Goal: Transaction & Acquisition: Book appointment/travel/reservation

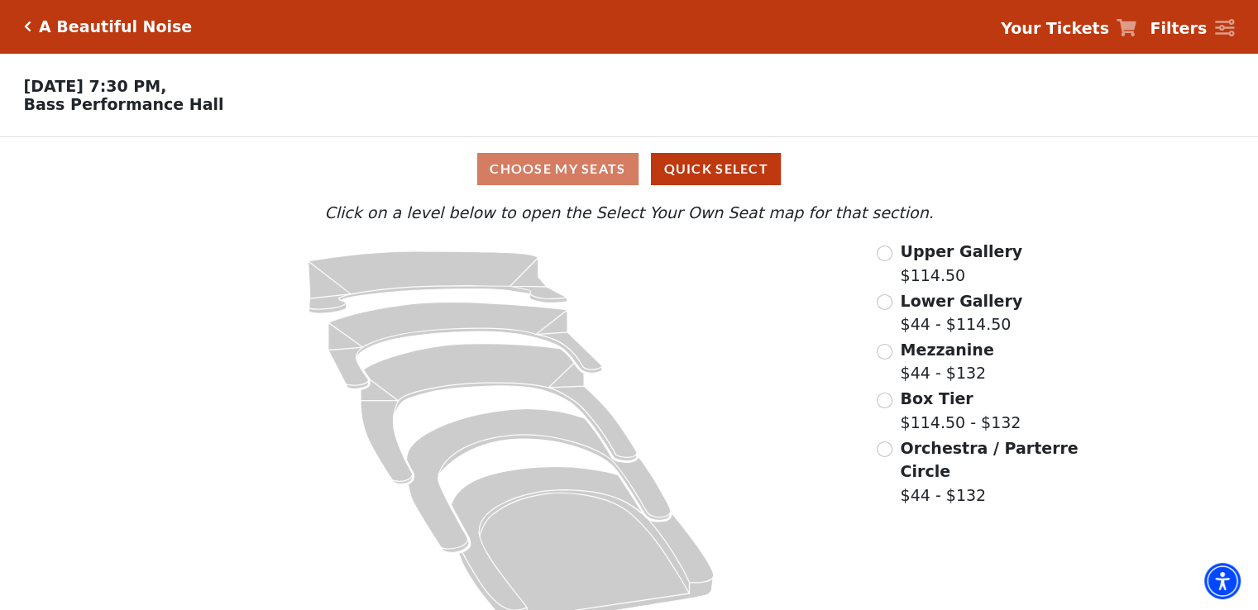
click at [923, 261] on span "Upper Gallery" at bounding box center [961, 251] width 122 height 18
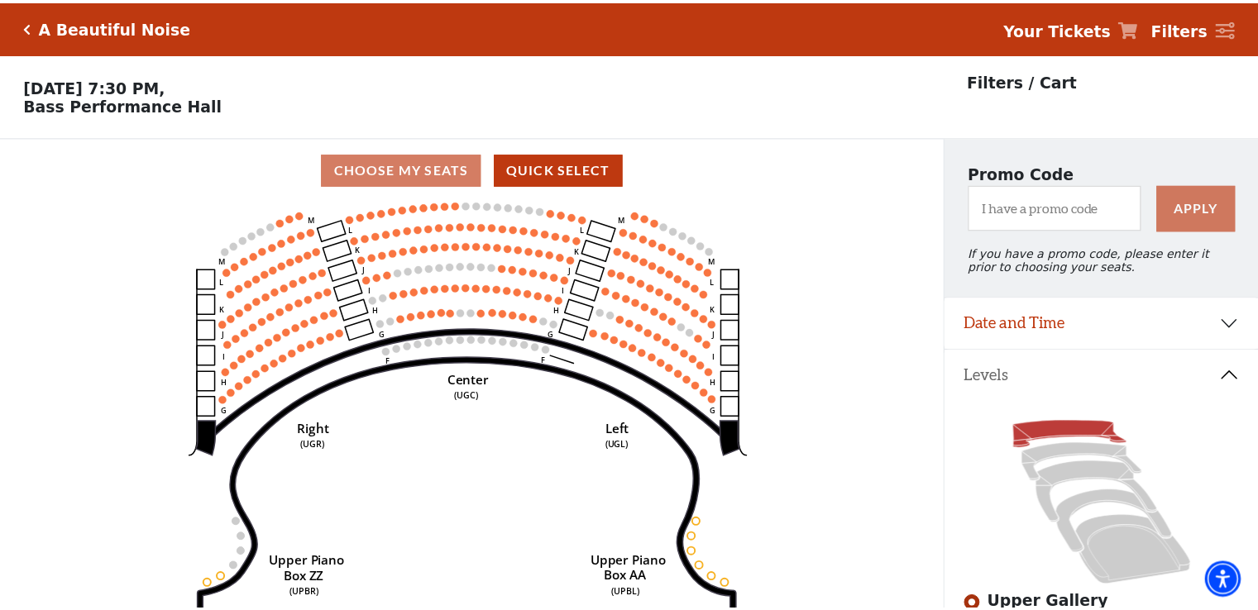
scroll to position [76, 0]
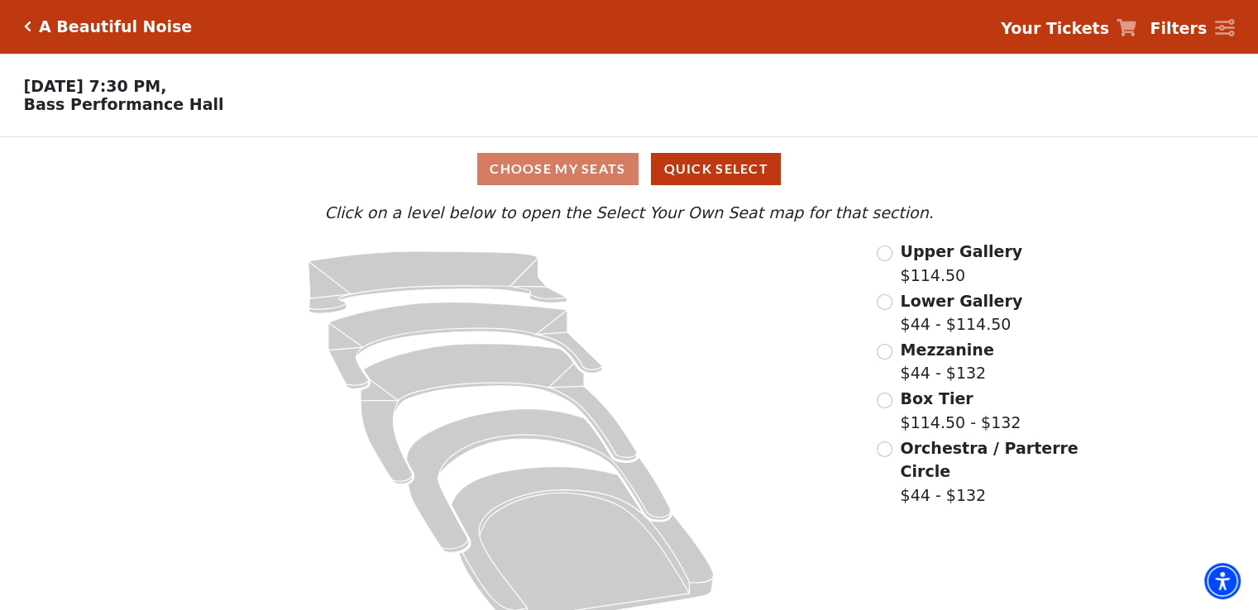
click at [907, 256] on span "Upper Gallery" at bounding box center [961, 251] width 122 height 18
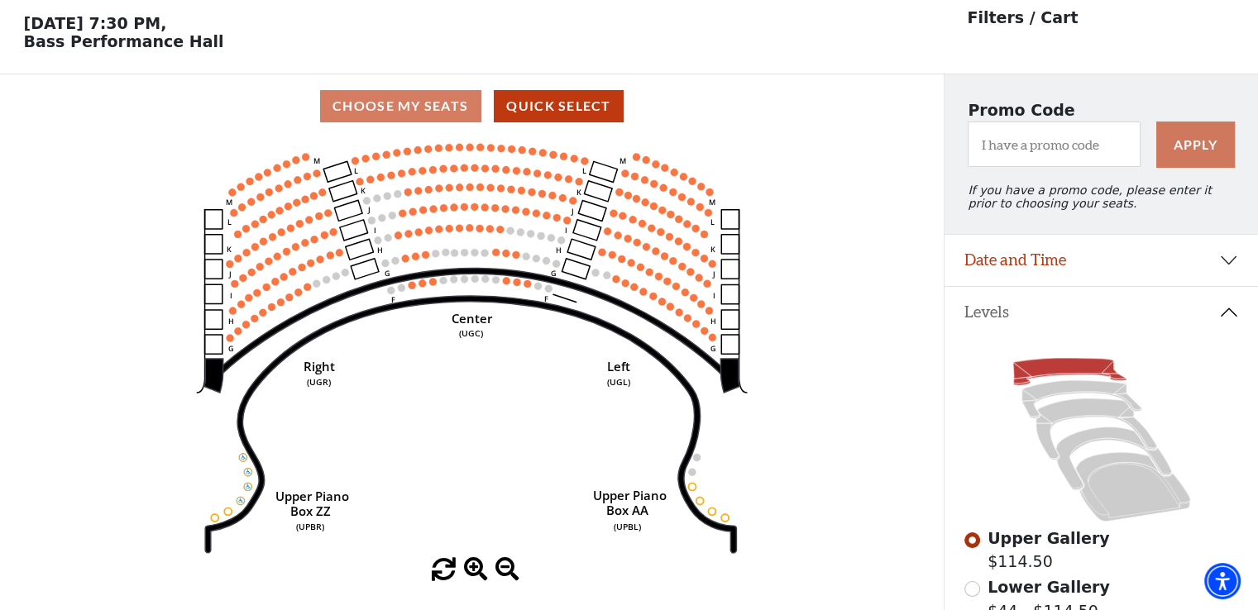
scroll to position [76, 0]
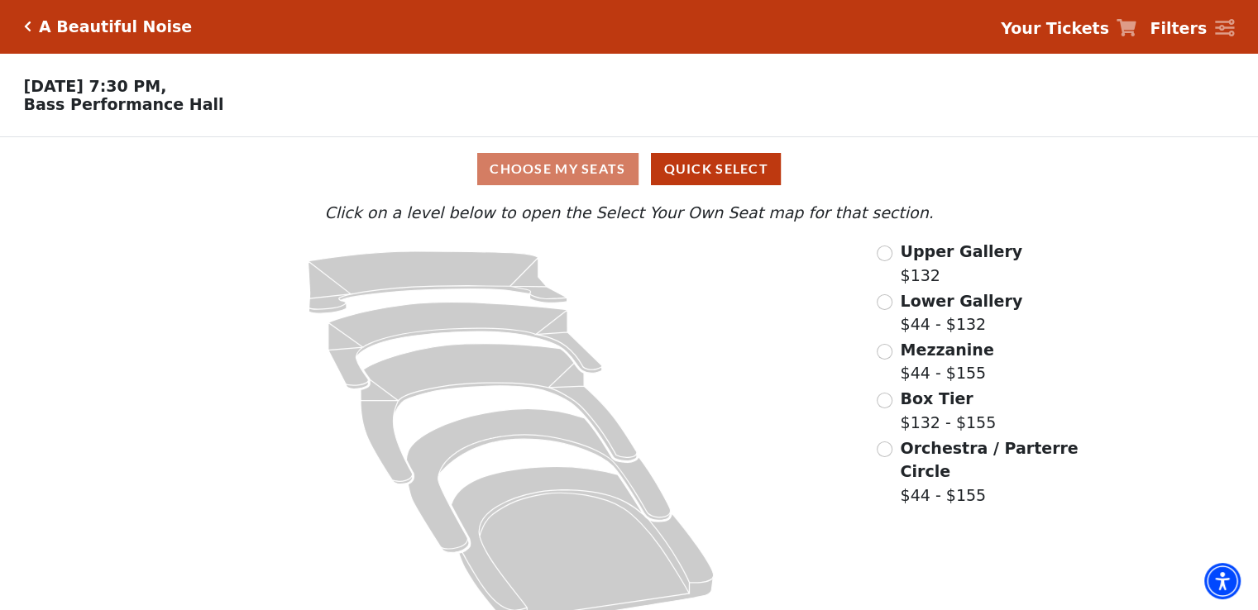
click at [971, 309] on span "Lower Gallery" at bounding box center [961, 301] width 122 height 18
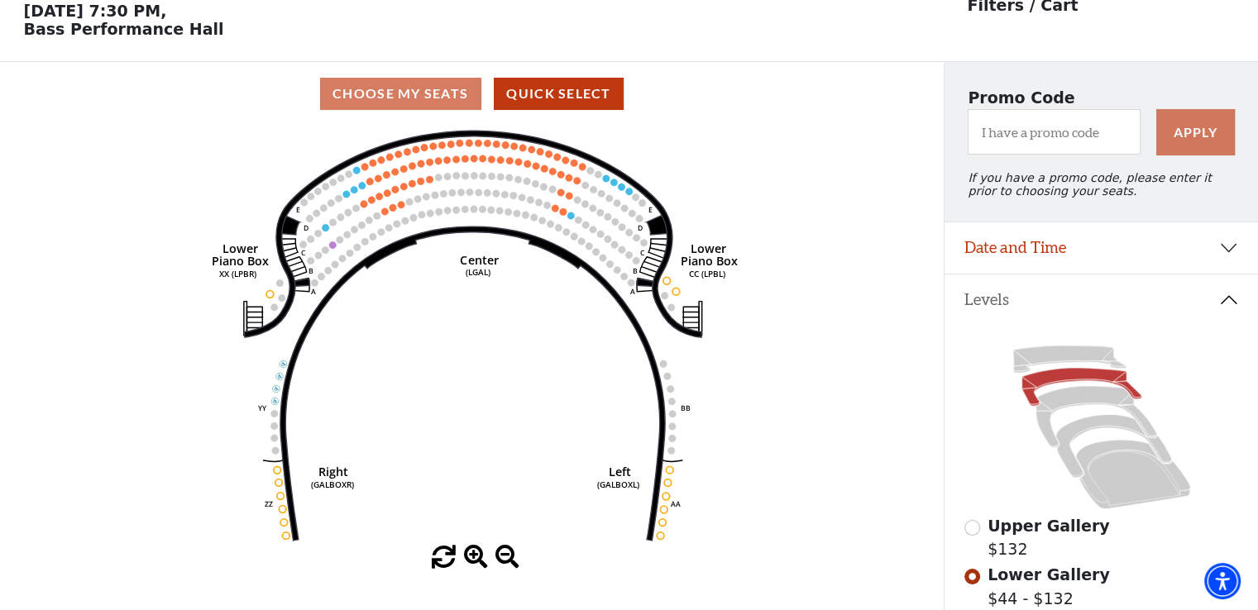
scroll to position [76, 0]
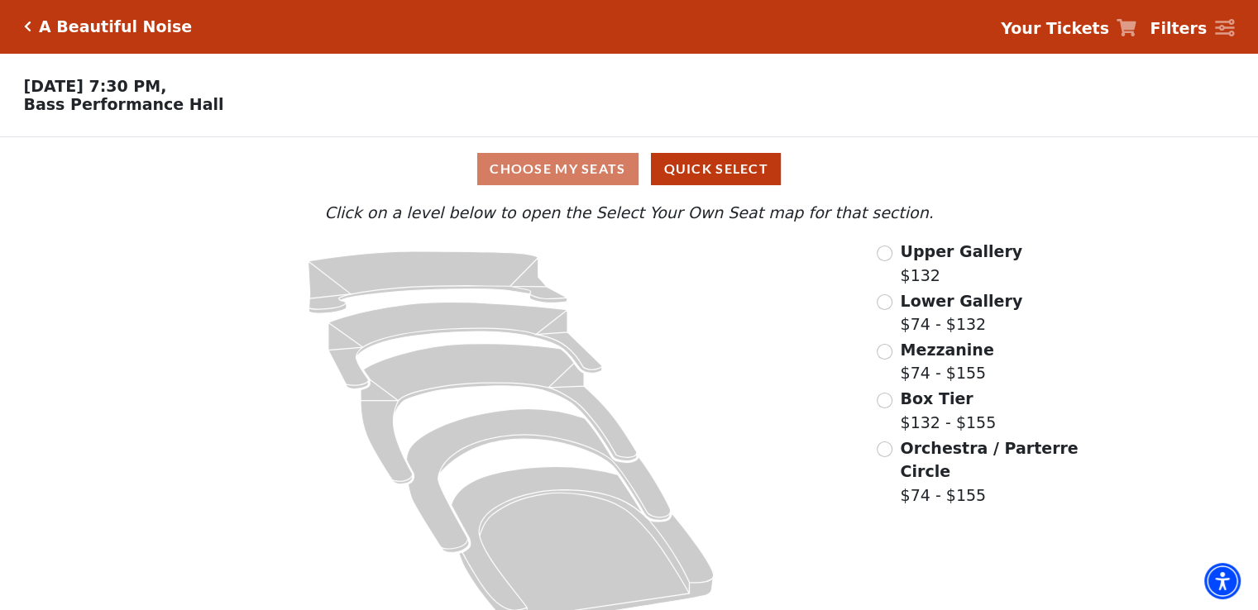
click at [898, 300] on div "Lower Gallery $74 - $132" at bounding box center [979, 313] width 204 height 47
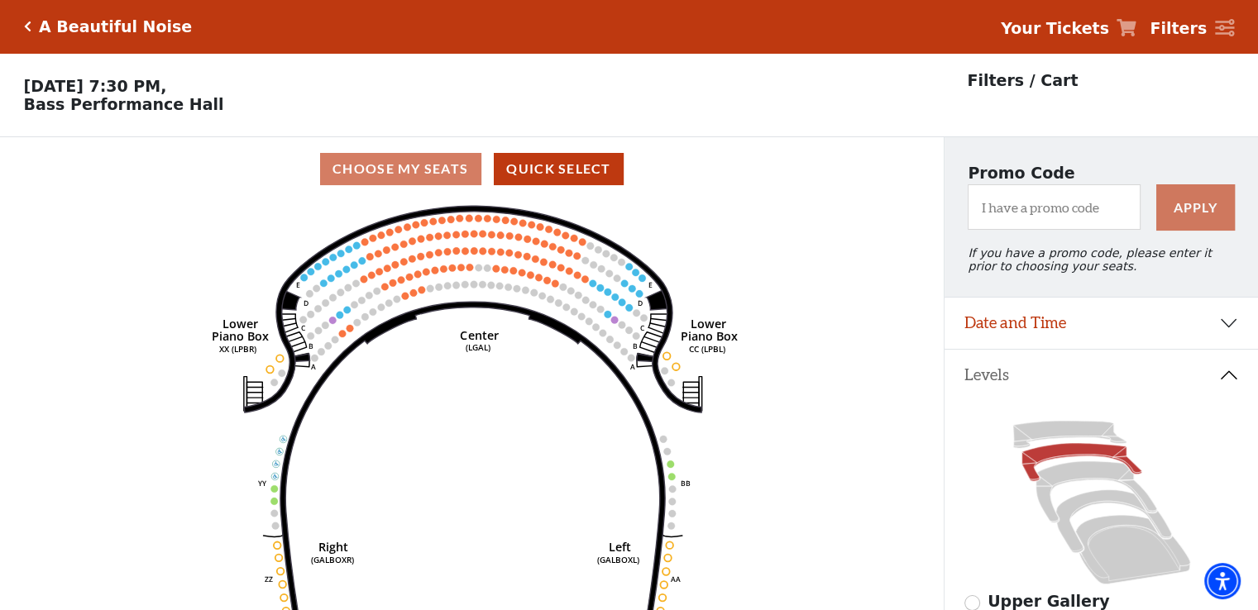
scroll to position [76, 0]
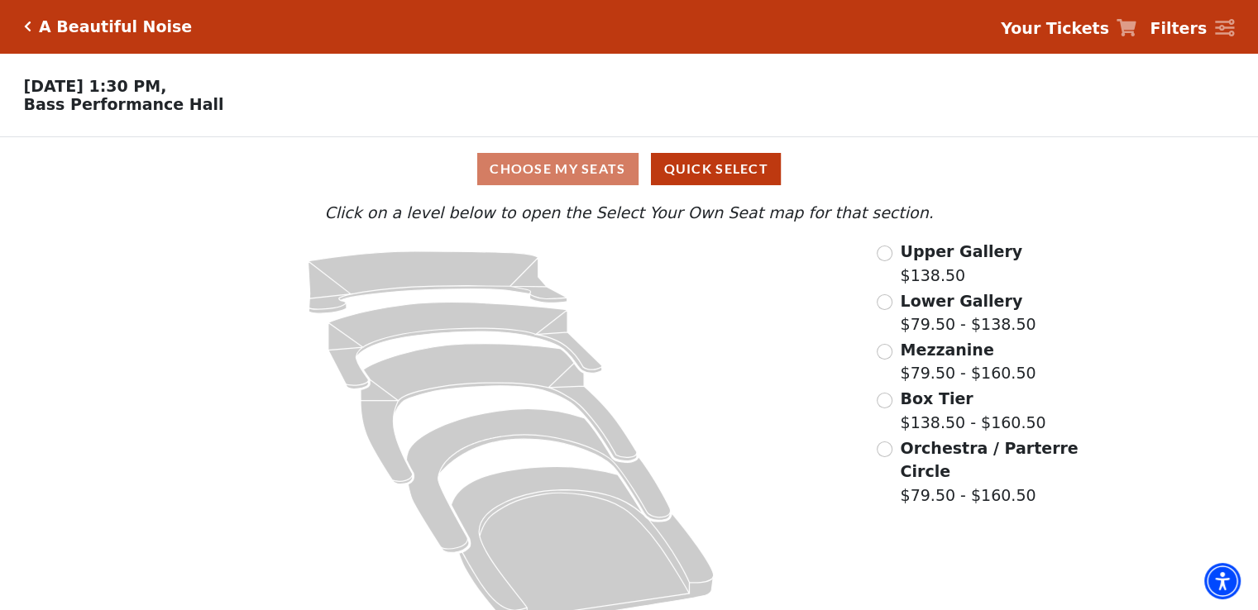
click at [942, 256] on span "Upper Gallery" at bounding box center [961, 251] width 122 height 18
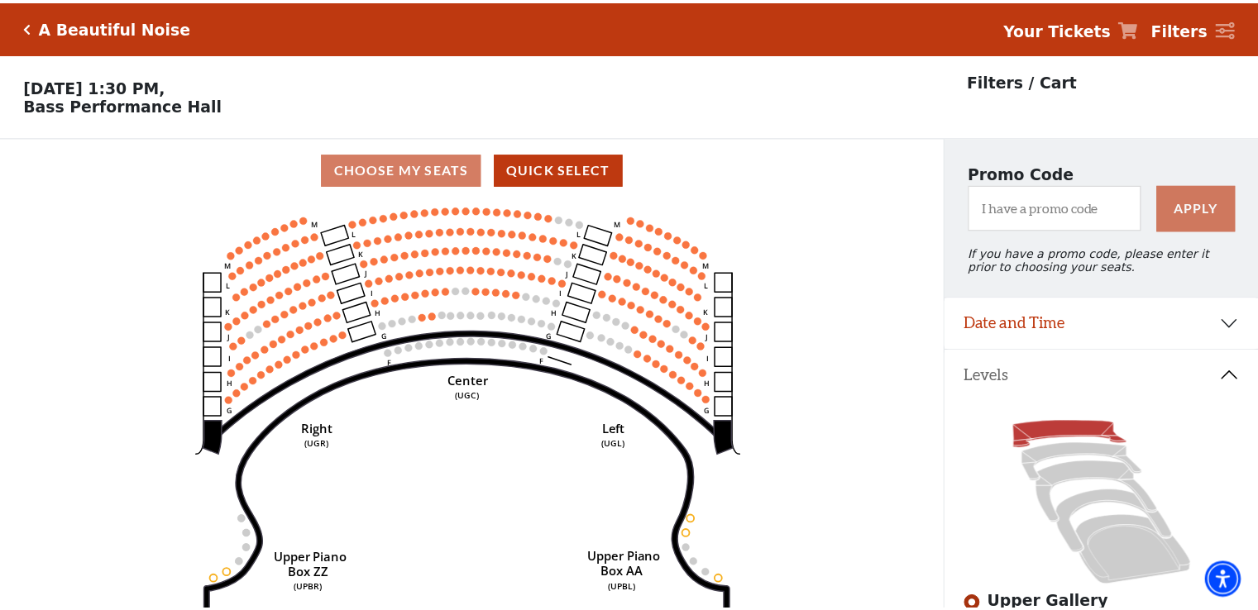
scroll to position [76, 0]
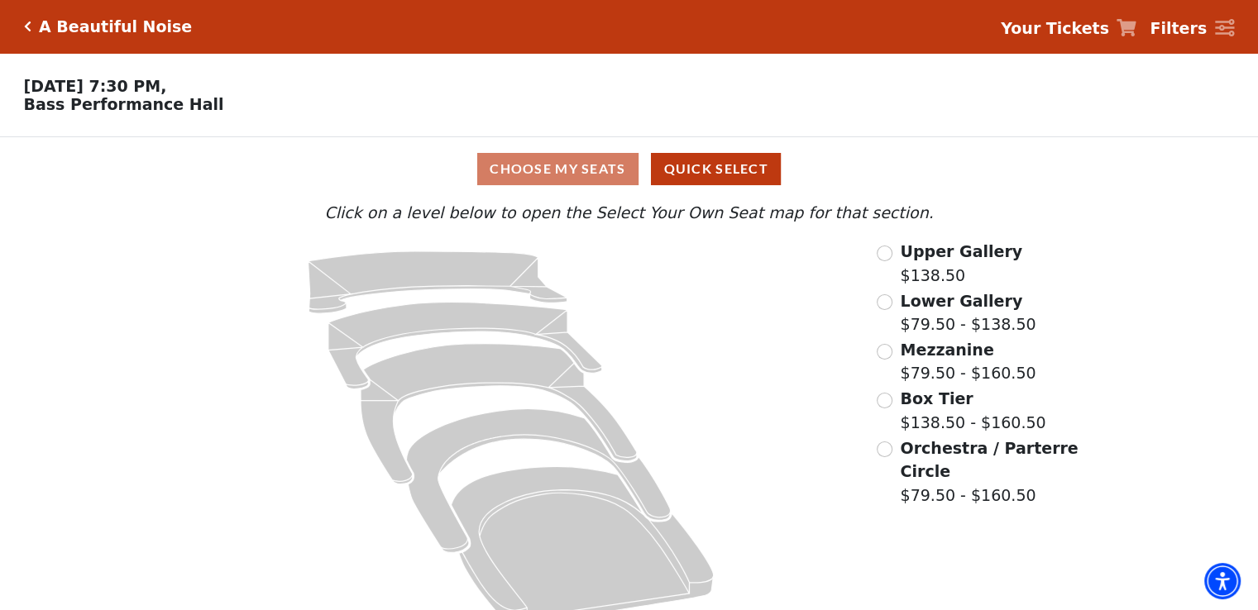
click at [955, 305] on span "Lower Gallery" at bounding box center [961, 301] width 122 height 18
click at [927, 301] on span "Lower Gallery" at bounding box center [961, 301] width 122 height 18
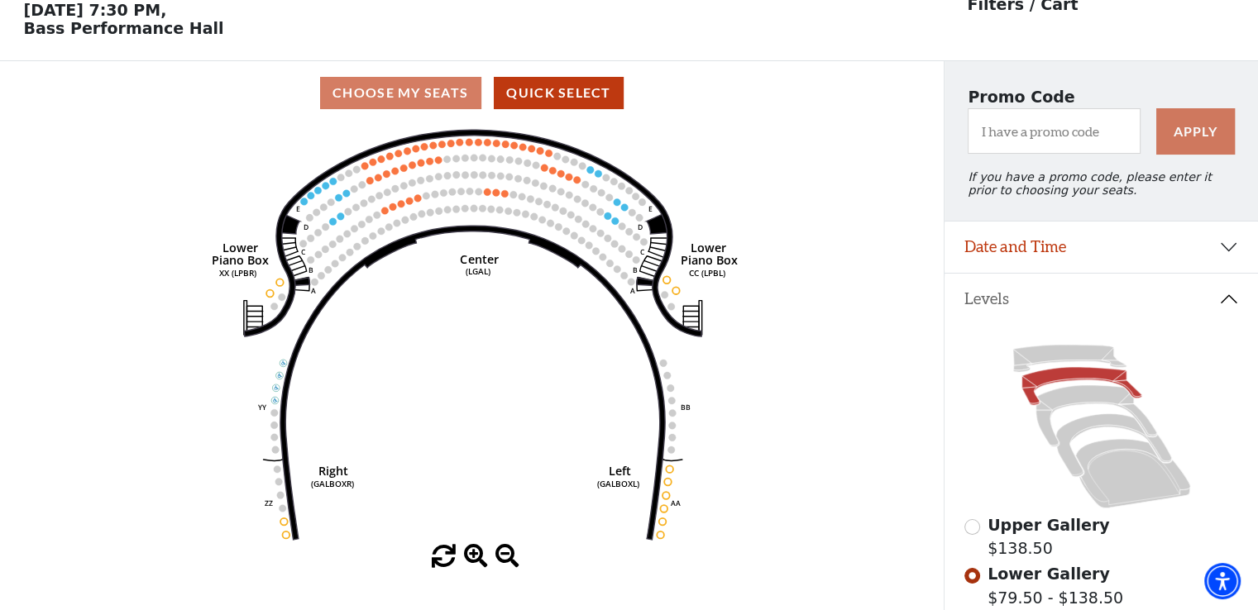
scroll to position [76, 0]
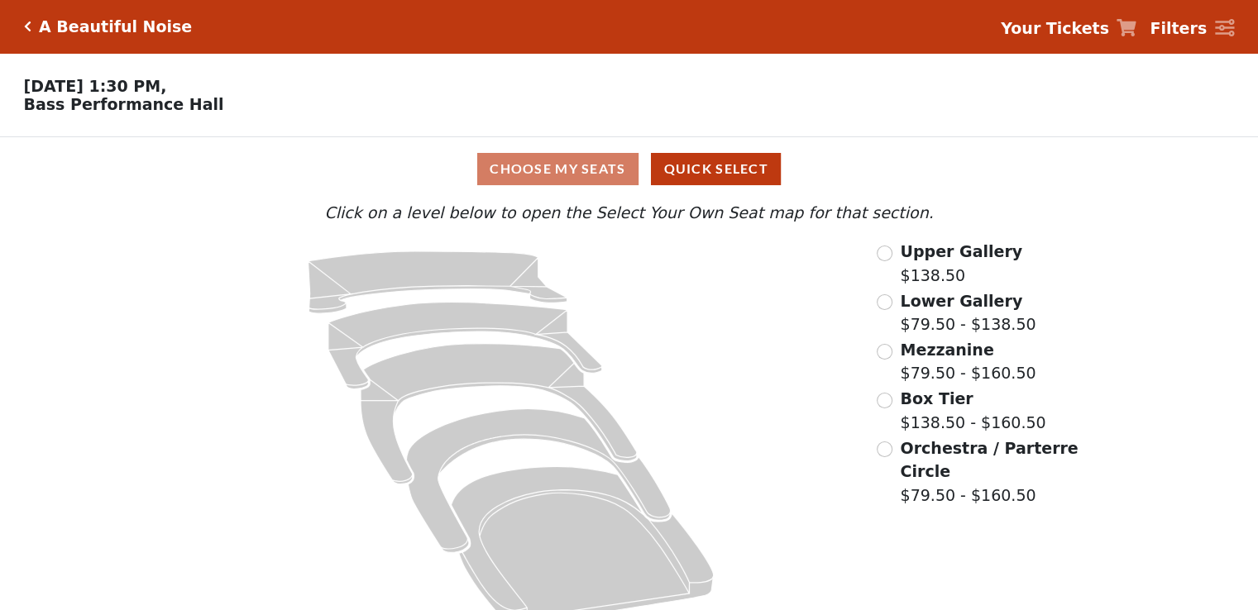
click at [925, 255] on span "Upper Gallery" at bounding box center [961, 251] width 122 height 18
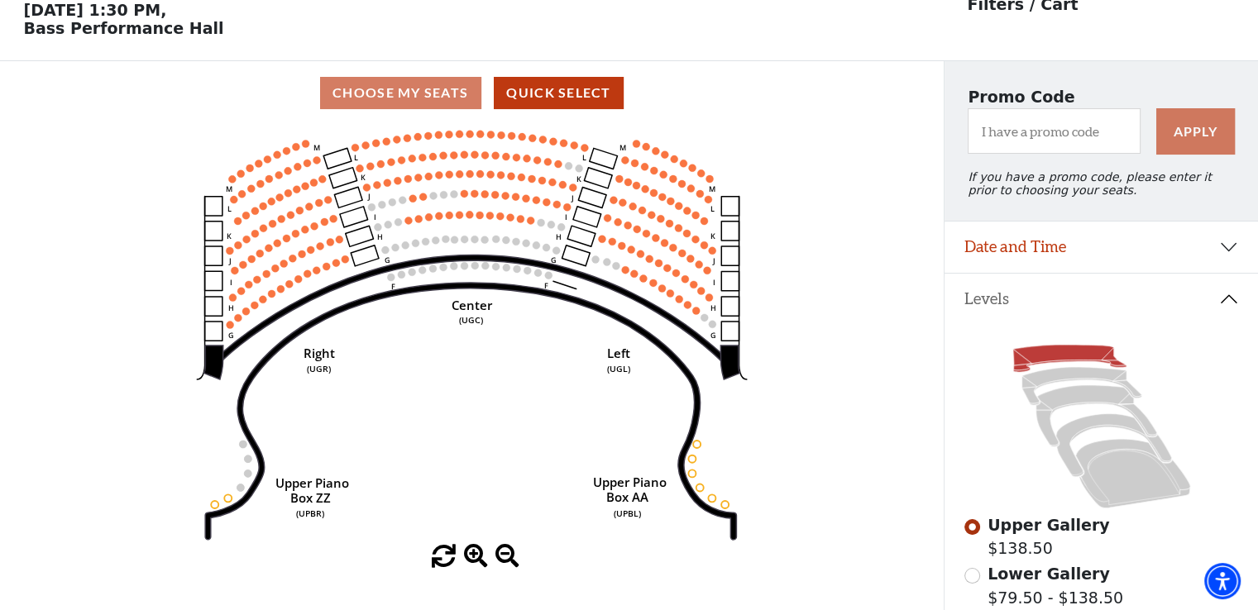
scroll to position [76, 0]
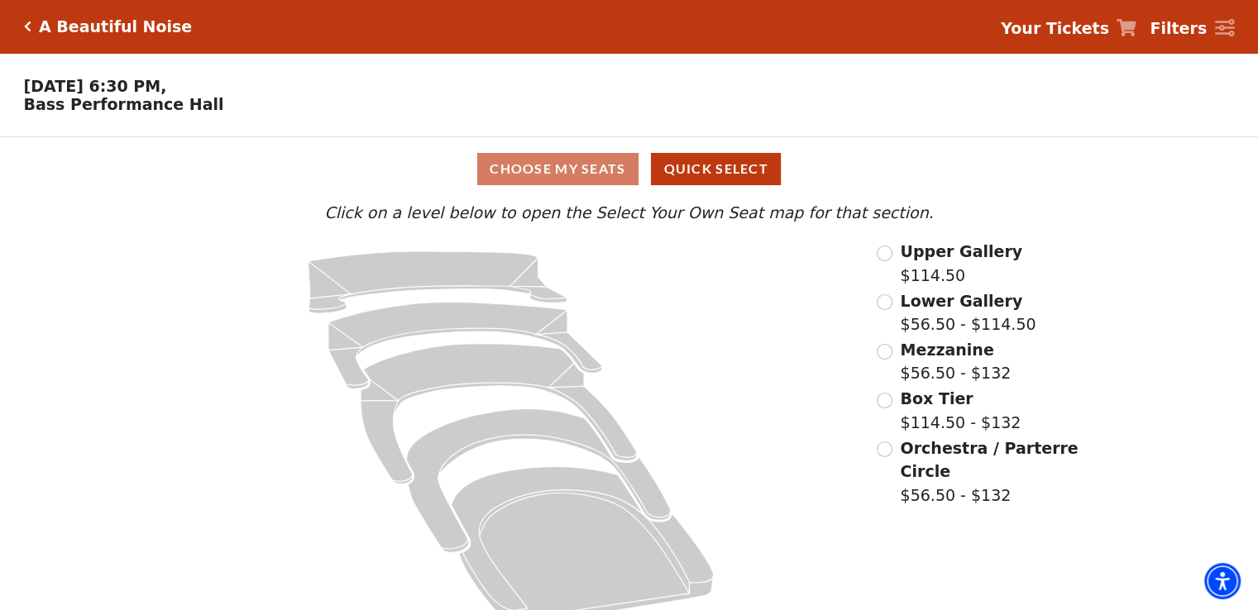
click at [892, 306] on div "Lower Gallery $56.50 - $114.50" at bounding box center [979, 313] width 204 height 47
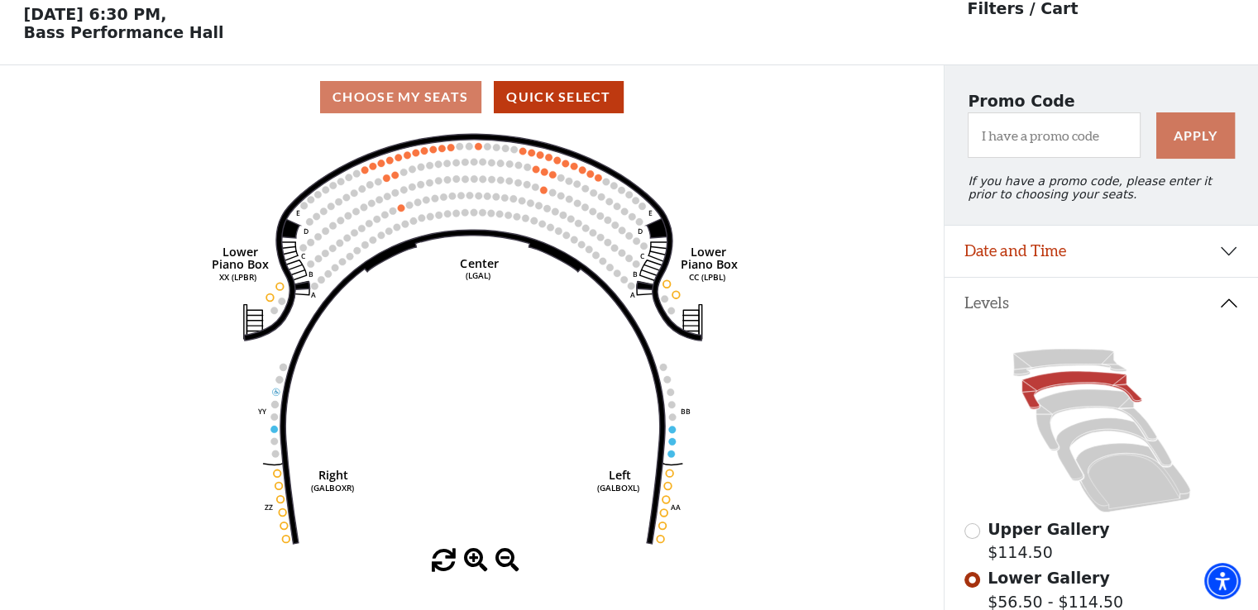
scroll to position [76, 0]
